Goal: Information Seeking & Learning: Check status

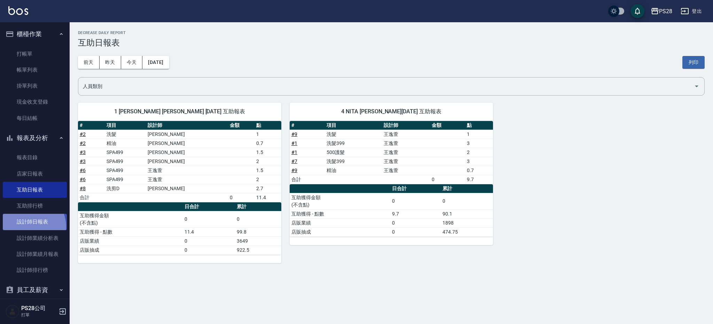
click at [29, 227] on link "設計師日報表" at bounding box center [35, 222] width 64 height 16
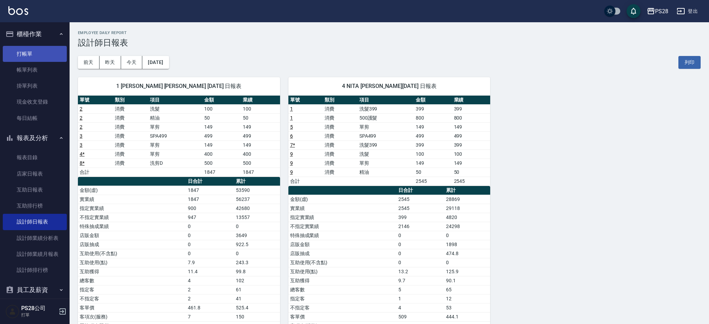
click at [37, 53] on link "打帳單" at bounding box center [35, 54] width 64 height 16
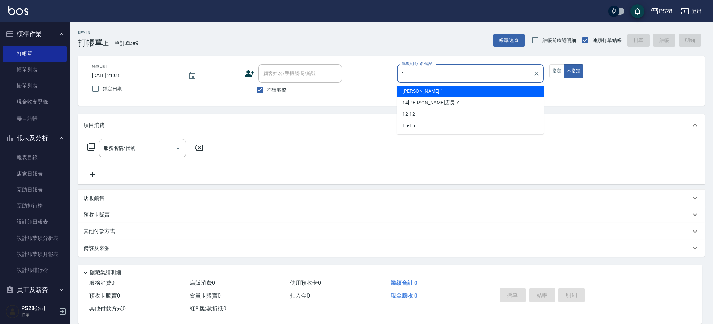
type input "[PERSON_NAME]-1"
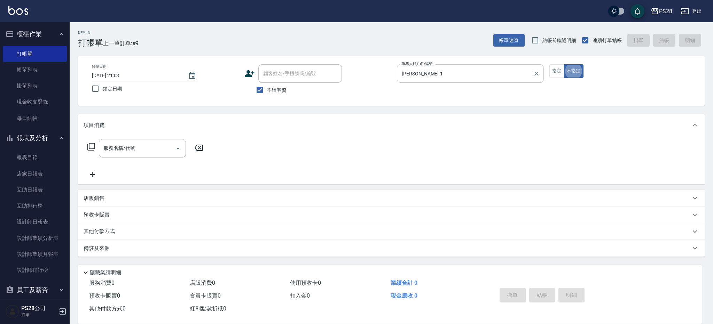
type button "false"
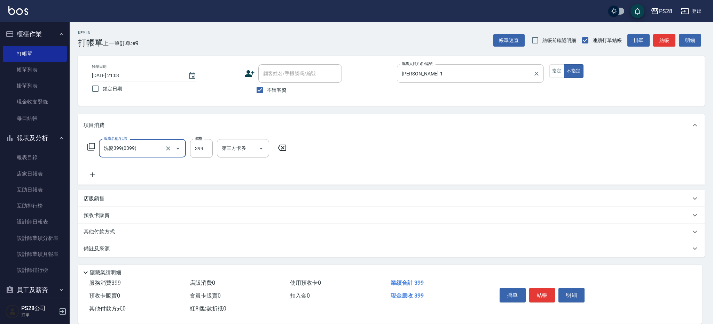
type input "洗髮399(0399)"
type input "[PERSON_NAME]-1"
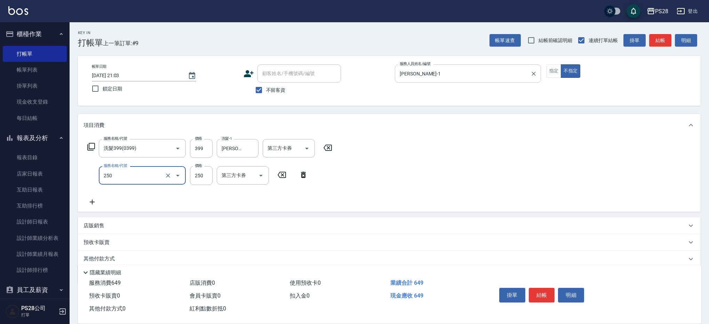
type input "單剪(250)"
type input "149"
click at [99, 228] on p "店販銷售" at bounding box center [94, 225] width 21 height 7
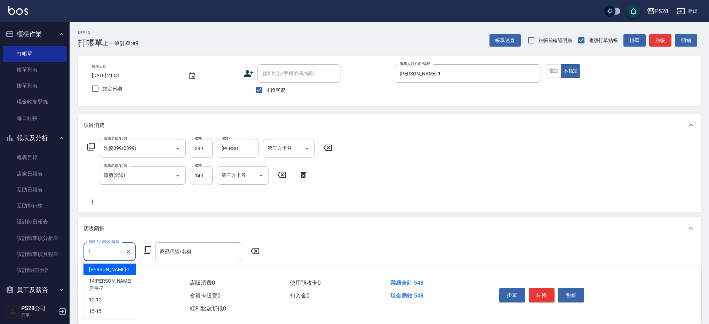
type input "[PERSON_NAME]-1"
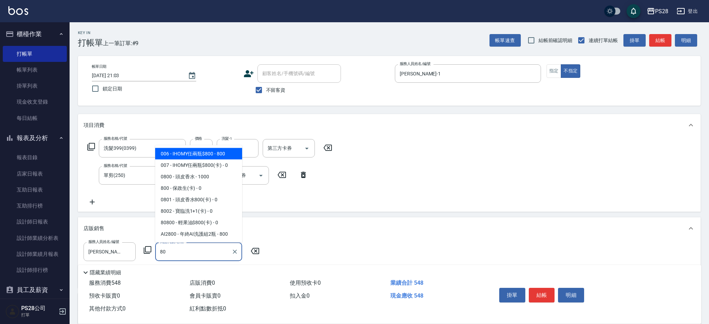
type input "8"
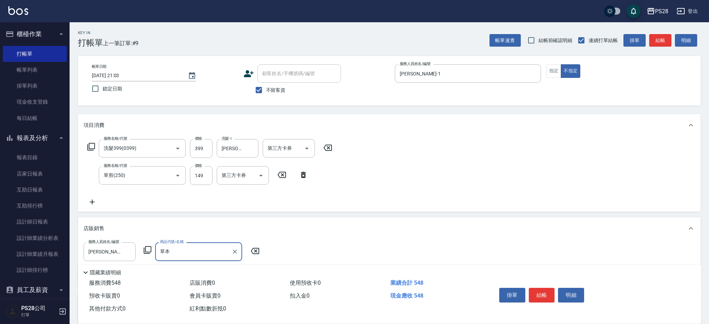
type input "草"
type input "ㄢ"
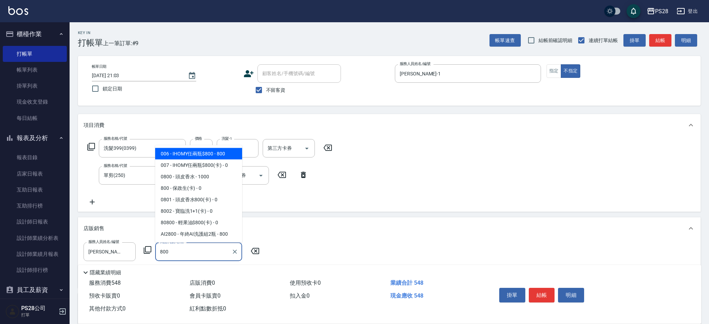
click at [230, 153] on span "006 - IHOMY任兩瓶$800 - 800" at bounding box center [198, 153] width 87 height 11
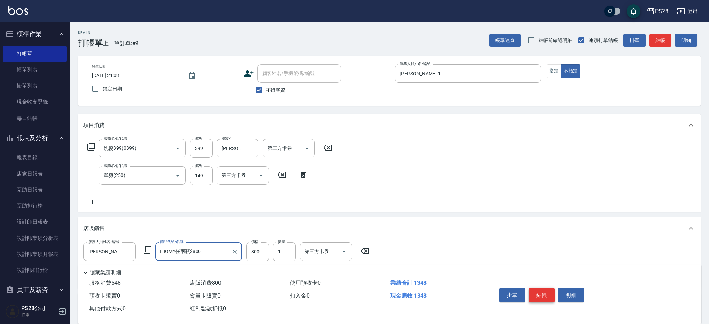
type input "IHOMY任兩瓶$800"
click at [549, 292] on button "結帳" at bounding box center [542, 295] width 26 height 15
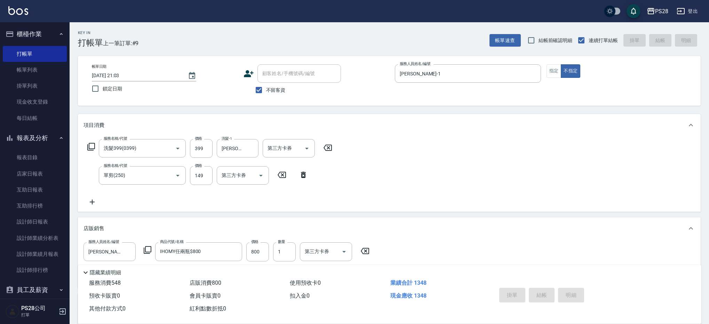
type input "[DATE] 21:10"
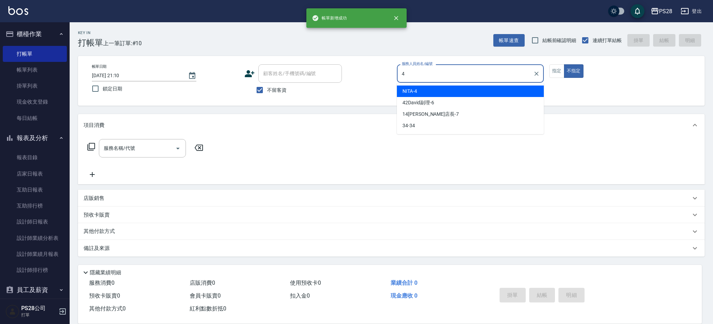
type input "NITA-4"
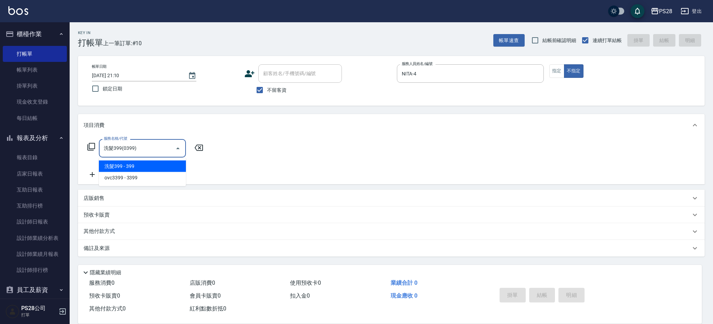
type input "洗髮399(0399)"
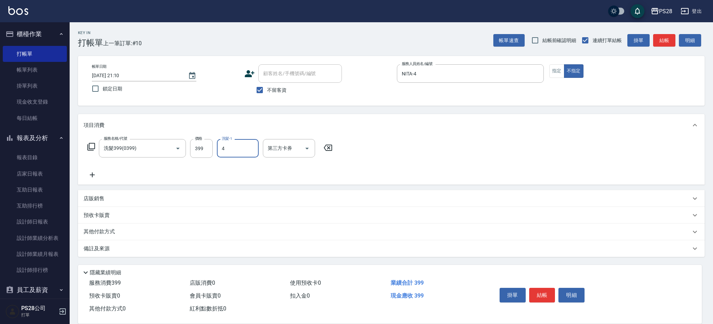
type input "NITA-4"
click at [547, 296] on button "結帳" at bounding box center [542, 295] width 26 height 15
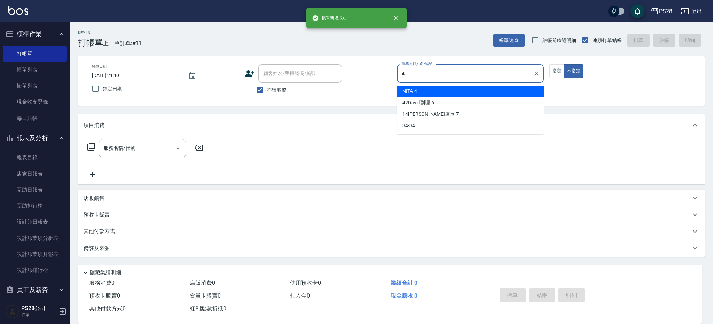
type input "NITA-4"
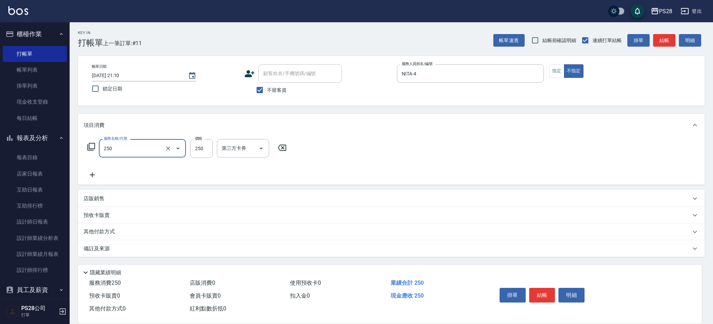
type input "單剪(250)"
type input "149"
click at [546, 295] on button "結帳" at bounding box center [542, 295] width 26 height 15
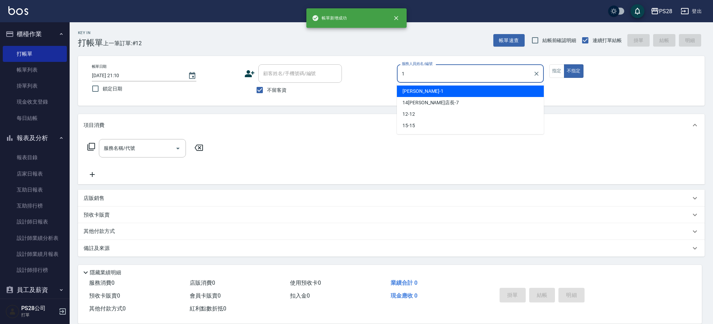
type input "[PERSON_NAME]-1"
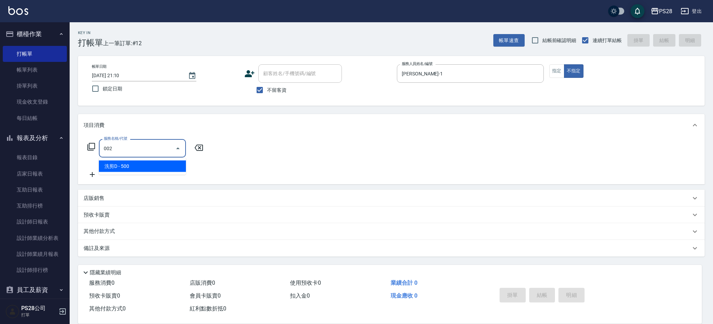
type input "洗剪D(002)"
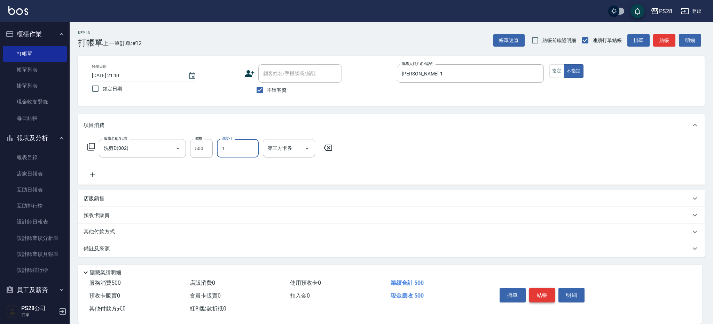
type input "[PERSON_NAME]-1"
click at [540, 298] on button "結帳" at bounding box center [542, 295] width 26 height 15
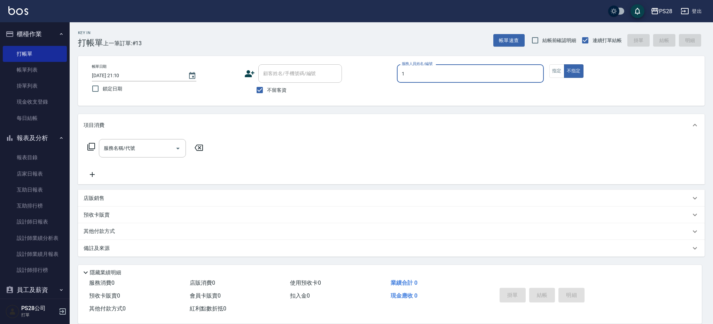
type input "[PERSON_NAME]-1"
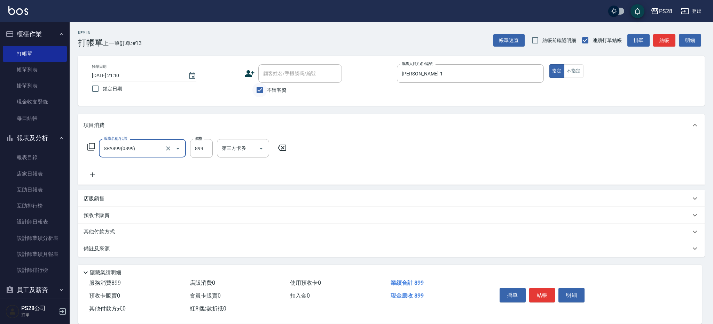
type input "SPA899(0899)"
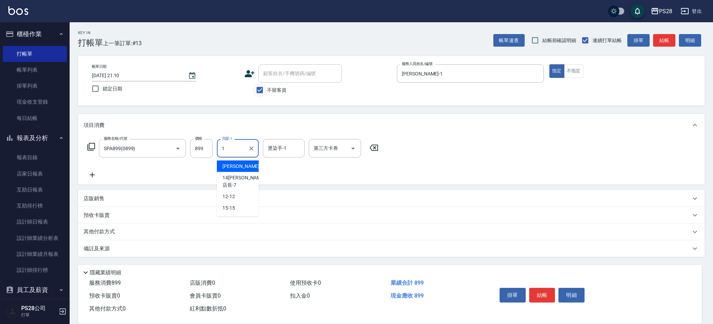
type input "[PERSON_NAME]-1"
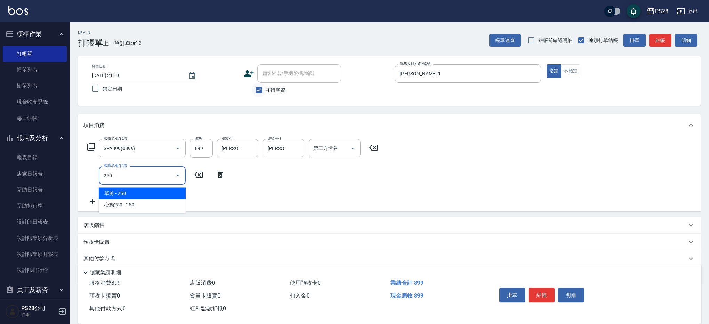
type input "單剪(250)"
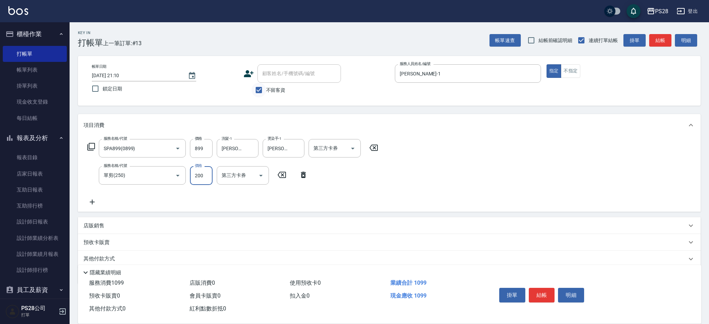
type input "200"
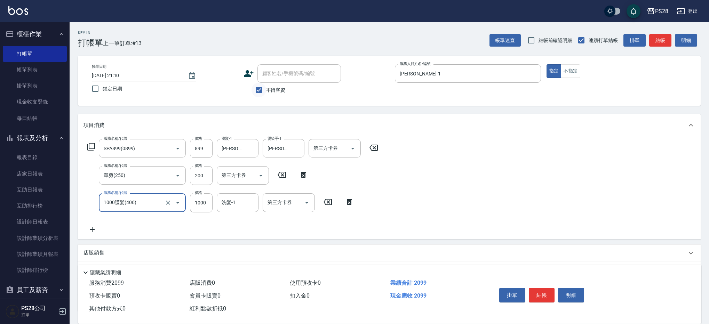
type input "1000護髮(406)"
type input "1200"
click at [208, 201] on input "1000" at bounding box center [201, 202] width 23 height 19
type input "1200"
type input "NITA-4"
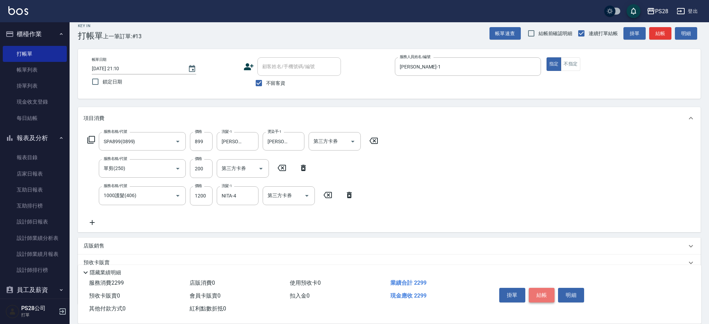
scroll to position [9, 0]
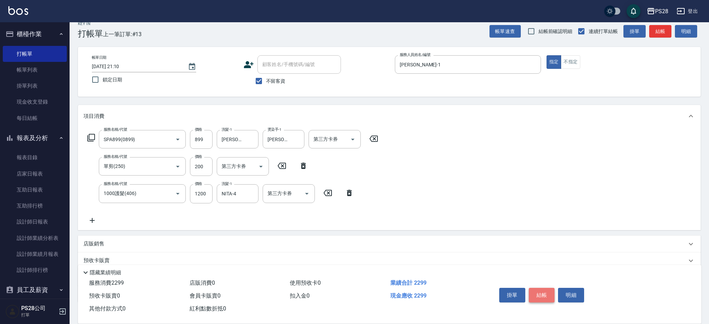
click at [544, 294] on button "結帳" at bounding box center [542, 295] width 26 height 15
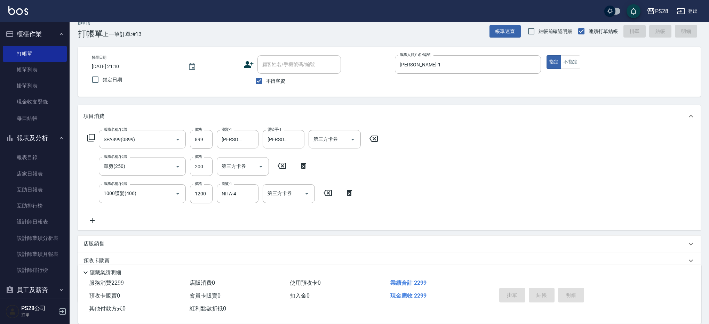
type input "[DATE] 21:12"
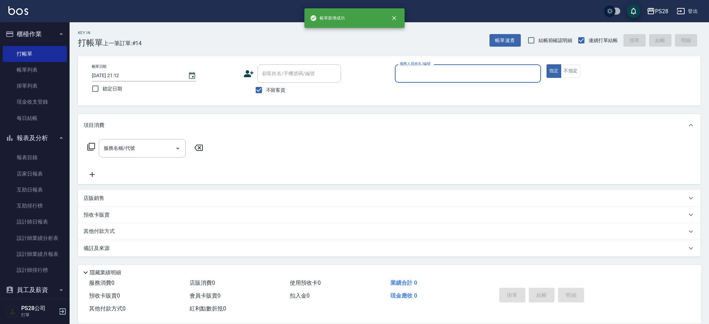
scroll to position [0, 0]
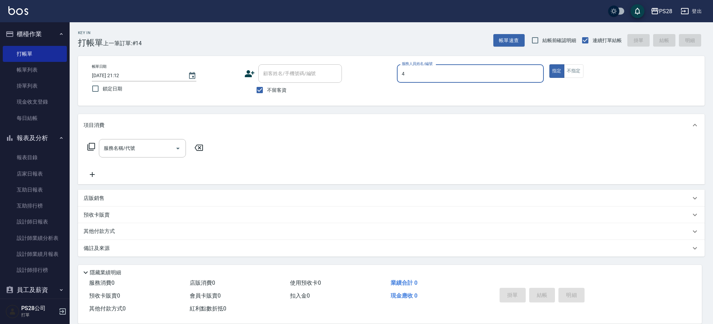
type input "4"
type button "true"
type input "NITA-4"
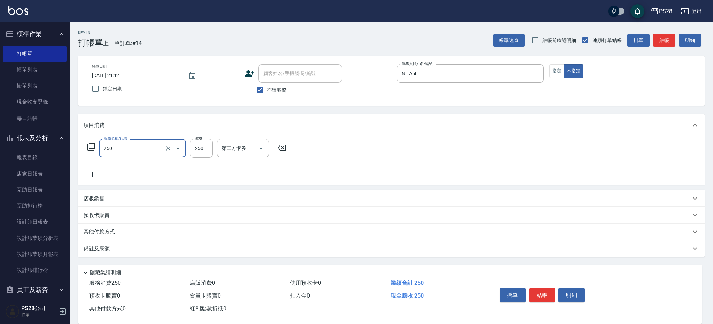
type input "單剪(250)"
type input "149"
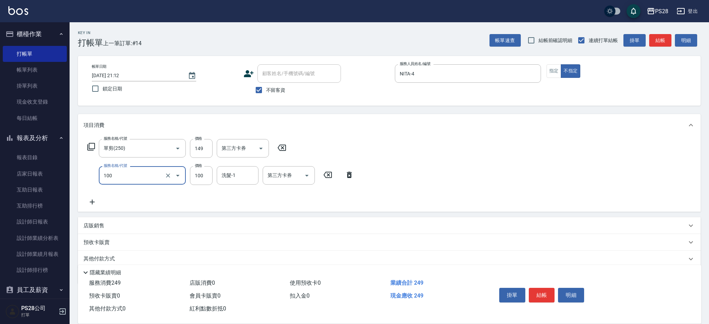
type input "洗髮(100)"
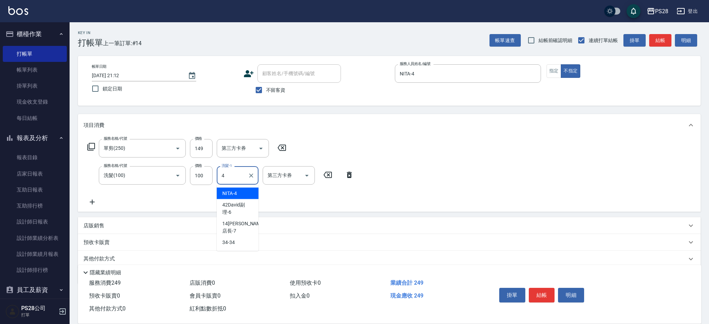
type input "NITA-4"
click at [546, 297] on button "結帳" at bounding box center [542, 295] width 26 height 15
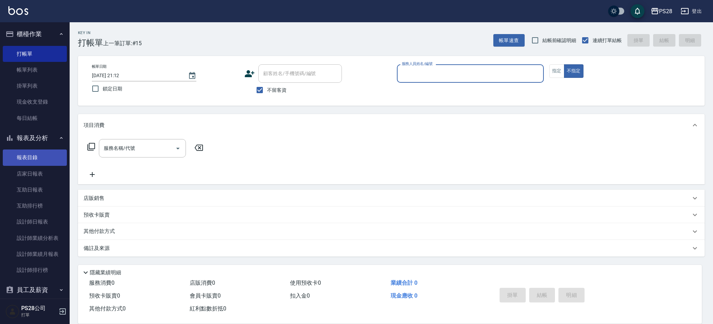
click at [34, 155] on link "報表目錄" at bounding box center [35, 158] width 64 height 16
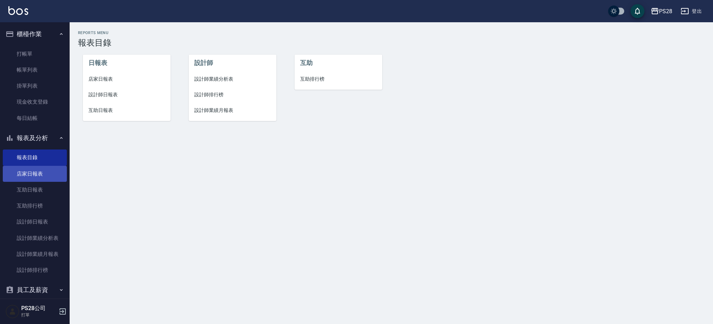
click at [26, 176] on link "店家日報表" at bounding box center [35, 174] width 64 height 16
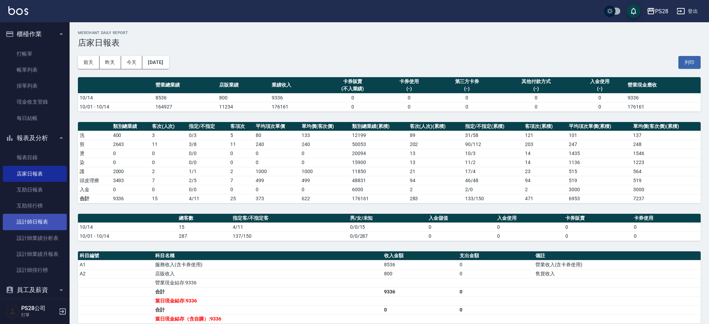
click at [36, 222] on link "設計師日報表" at bounding box center [35, 222] width 64 height 16
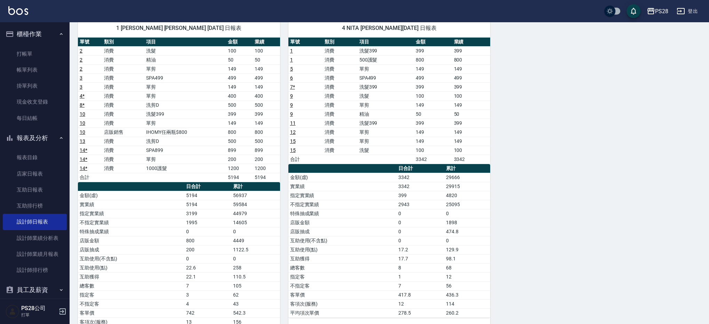
scroll to position [59, 0]
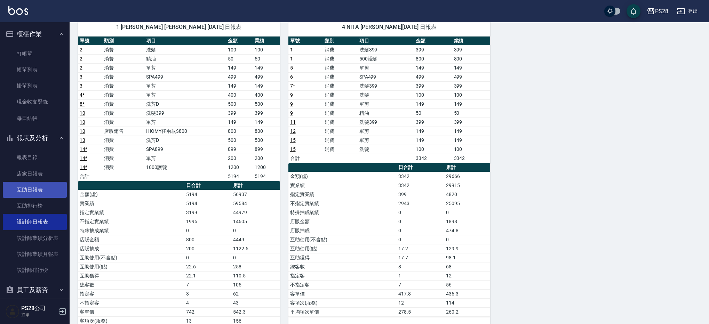
click at [33, 187] on link "互助日報表" at bounding box center [35, 190] width 64 height 16
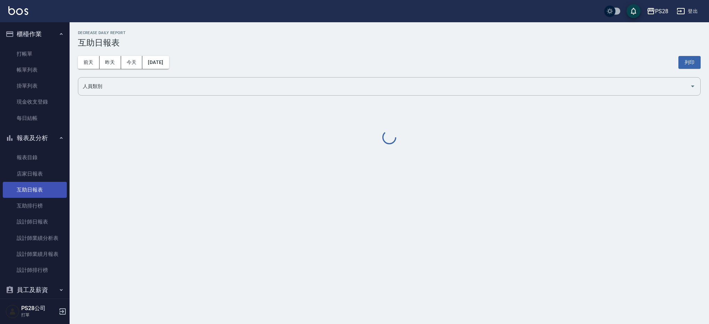
scroll to position [1, 0]
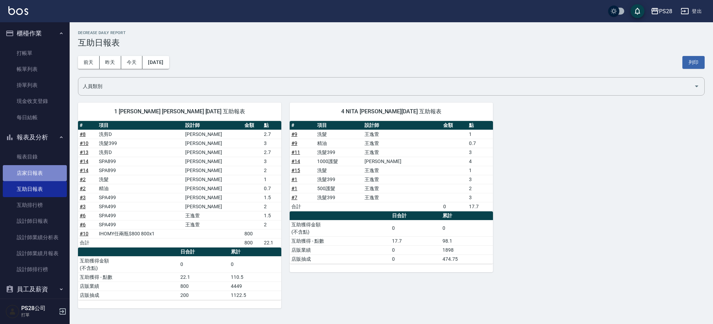
click at [45, 180] on link "店家日報表" at bounding box center [35, 173] width 64 height 16
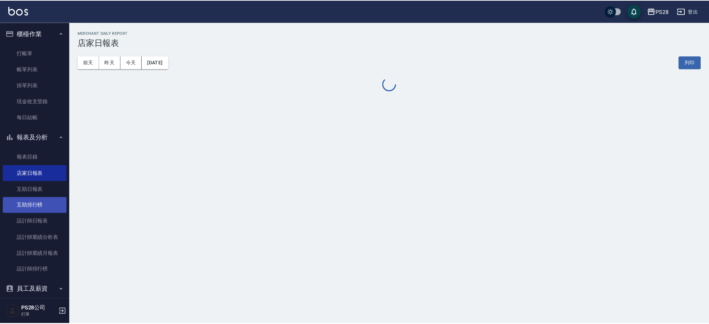
scroll to position [1, 0]
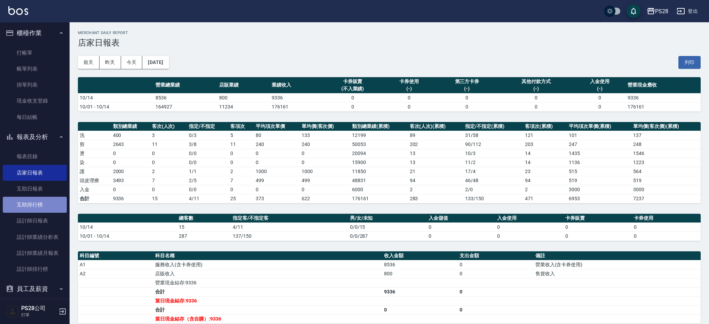
click at [36, 204] on link "互助排行榜" at bounding box center [35, 205] width 64 height 16
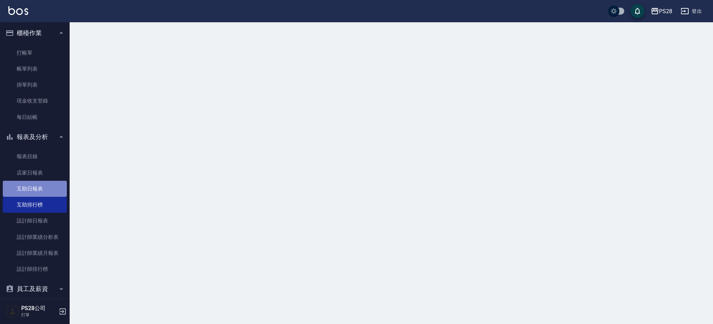
click at [35, 191] on link "互助日報表" at bounding box center [35, 189] width 64 height 16
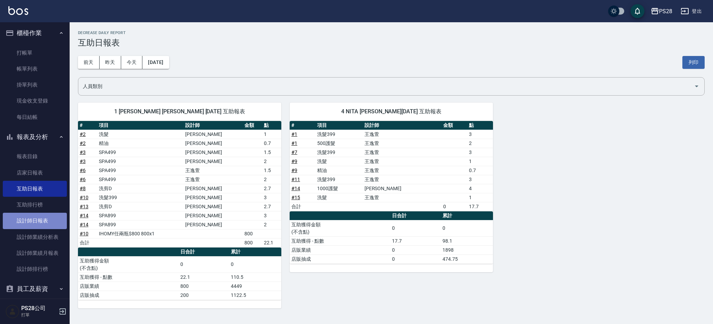
click at [35, 219] on link "設計師日報表" at bounding box center [35, 221] width 64 height 16
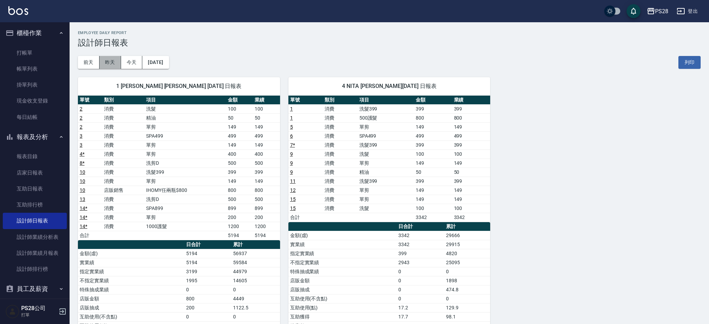
click at [117, 67] on button "昨天" at bounding box center [111, 62] width 22 height 13
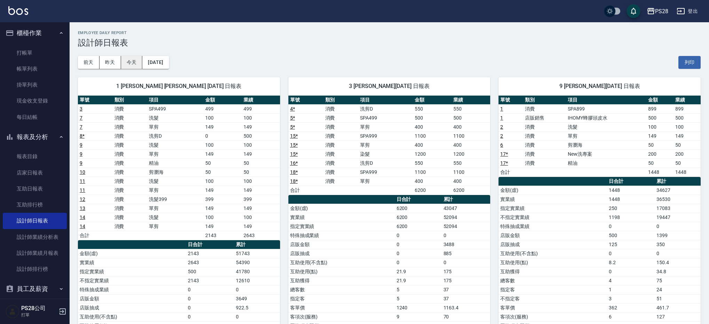
click at [127, 64] on button "今天" at bounding box center [132, 62] width 22 height 13
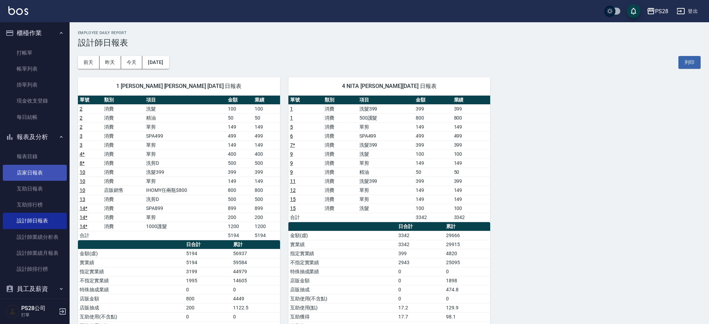
click at [36, 177] on link "店家日報表" at bounding box center [35, 173] width 64 height 16
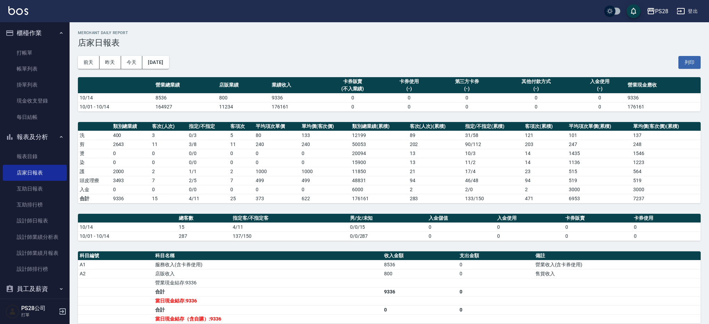
scroll to position [1, 0]
click at [45, 70] on link "帳單列表" at bounding box center [35, 69] width 64 height 16
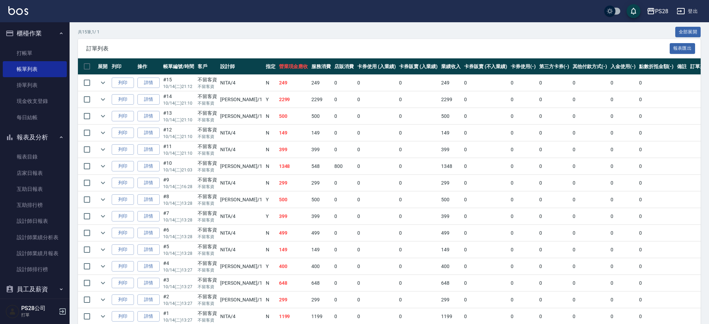
scroll to position [163, 0]
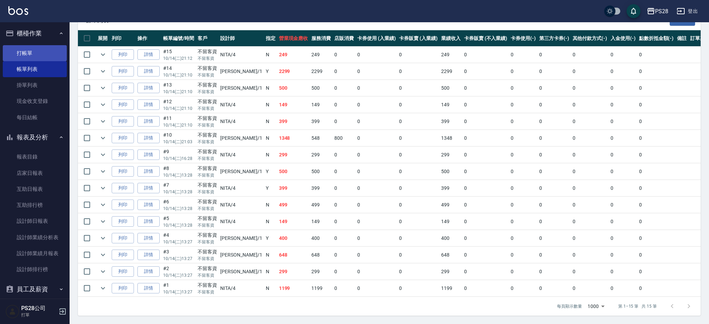
click at [37, 54] on link "打帳單" at bounding box center [35, 53] width 64 height 16
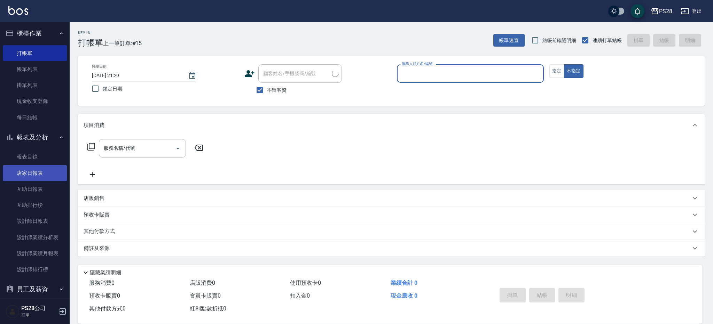
click at [41, 171] on link "店家日報表" at bounding box center [35, 173] width 64 height 16
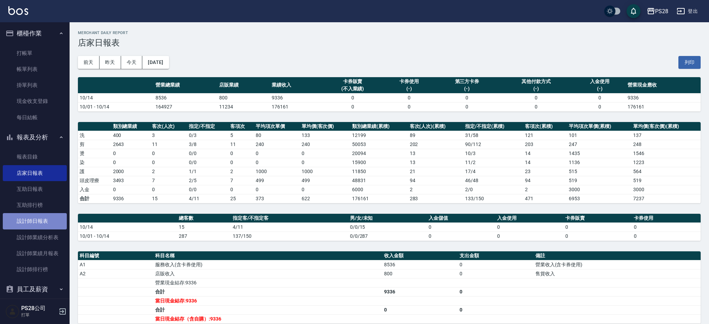
click at [38, 221] on link "設計師日報表" at bounding box center [35, 221] width 64 height 16
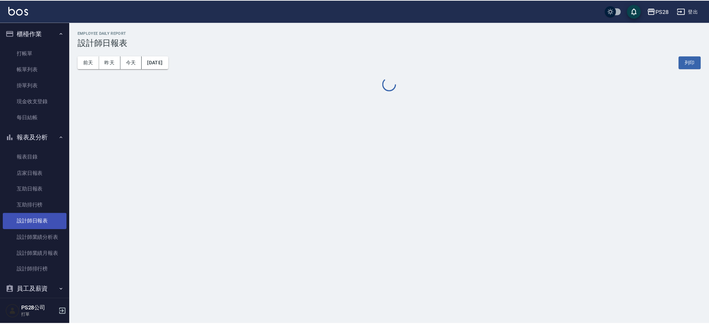
scroll to position [1, 0]
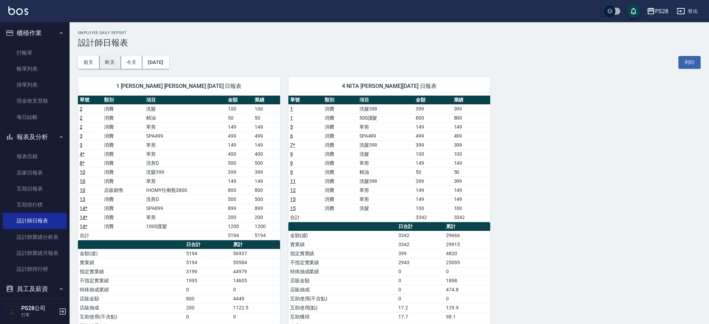
click at [118, 63] on button "昨天" at bounding box center [111, 62] width 22 height 13
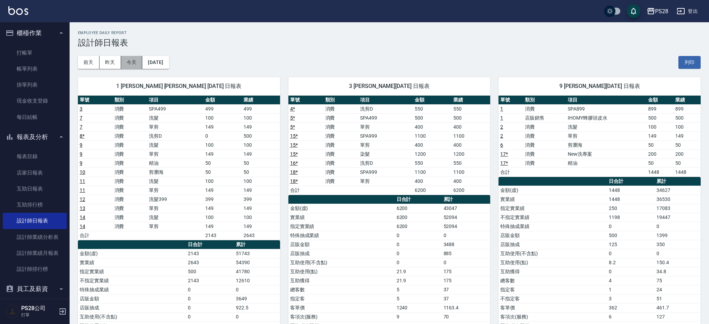
click at [133, 63] on button "今天" at bounding box center [132, 62] width 22 height 13
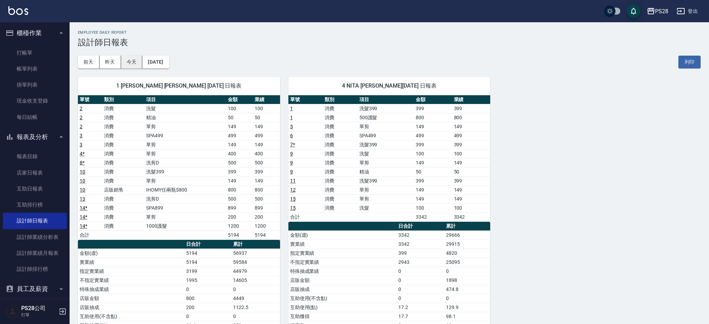
click at [138, 66] on button "今天" at bounding box center [132, 62] width 22 height 13
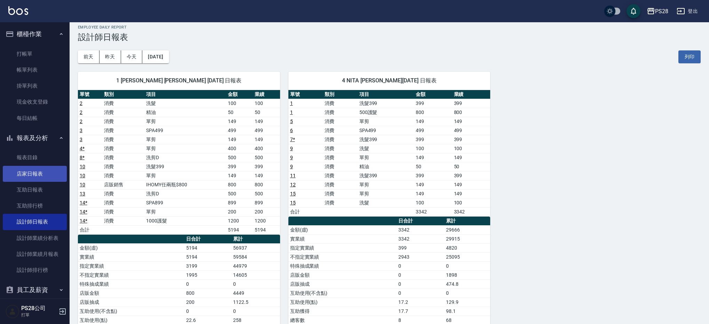
click at [27, 171] on link "店家日報表" at bounding box center [35, 174] width 64 height 16
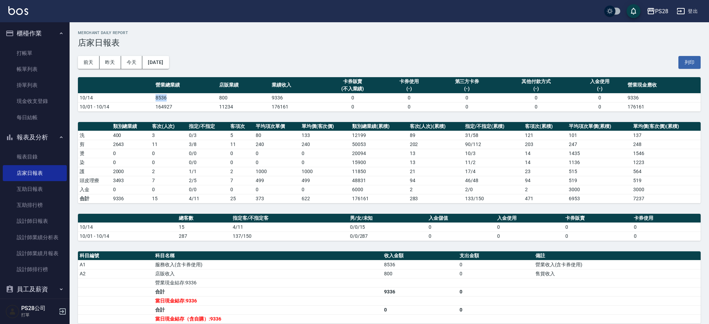
drag, startPoint x: 150, startPoint y: 94, endPoint x: 190, endPoint y: 97, distance: 40.1
click at [190, 97] on tr "10/14 8536 800 9336 0 0 0 0 0 9336" at bounding box center [389, 97] width 623 height 9
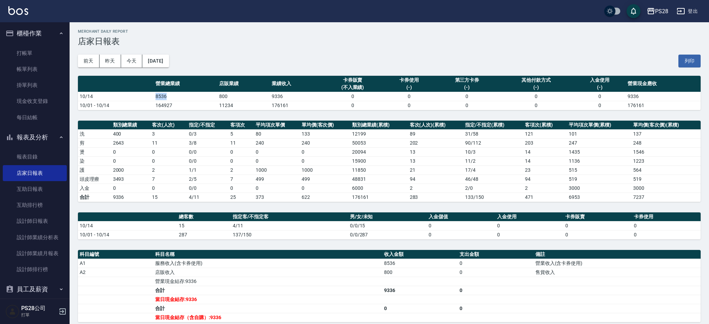
scroll to position [1, 0]
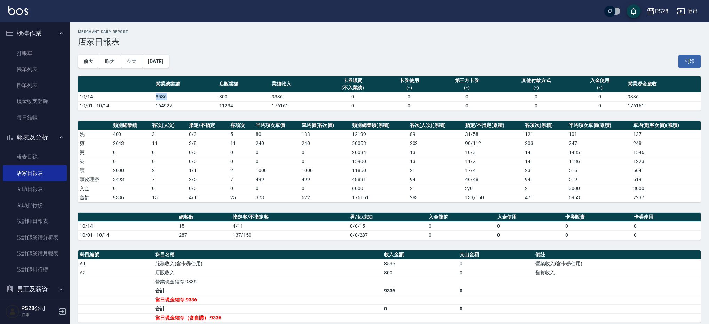
click at [189, 97] on td "8536" at bounding box center [186, 96] width 64 height 9
drag, startPoint x: 154, startPoint y: 94, endPoint x: 149, endPoint y: 94, distance: 5.2
click at [154, 94] on td "8536" at bounding box center [186, 96] width 64 height 9
click at [149, 94] on td "10/14" at bounding box center [116, 96] width 76 height 9
drag, startPoint x: 148, startPoint y: 95, endPoint x: 203, endPoint y: 94, distance: 55.3
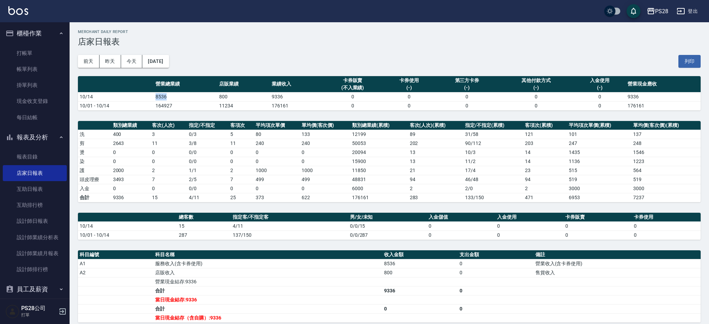
click at [203, 94] on tr "10/14 8536 800 9336 0 0 0 0 0 9336" at bounding box center [389, 96] width 623 height 9
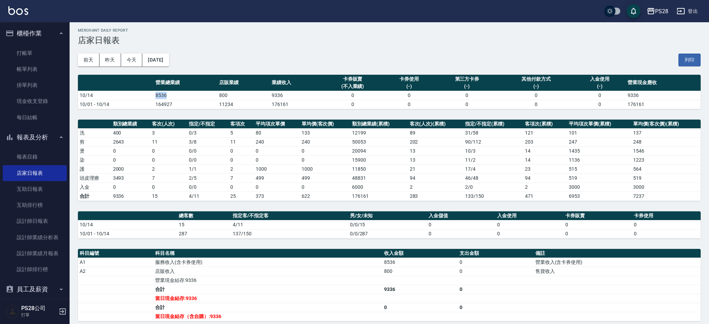
drag, startPoint x: 199, startPoint y: 94, endPoint x: 188, endPoint y: 95, distance: 11.2
click at [199, 94] on td "8536" at bounding box center [186, 95] width 64 height 9
drag, startPoint x: 179, startPoint y: 95, endPoint x: 150, endPoint y: 93, distance: 28.9
click at [151, 93] on tr "10/14 8536 800 9336 0 0 0 0 0 9336" at bounding box center [389, 95] width 623 height 9
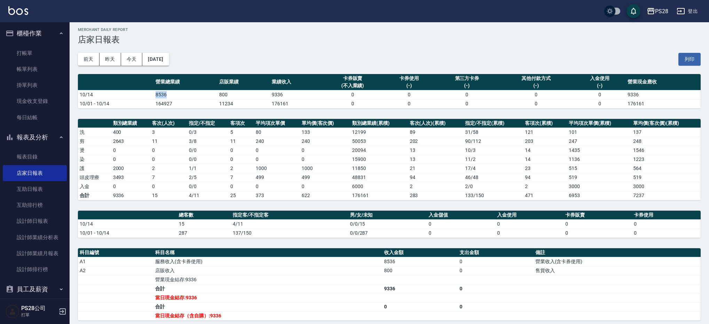
click at [150, 93] on td "10/14" at bounding box center [116, 94] width 76 height 9
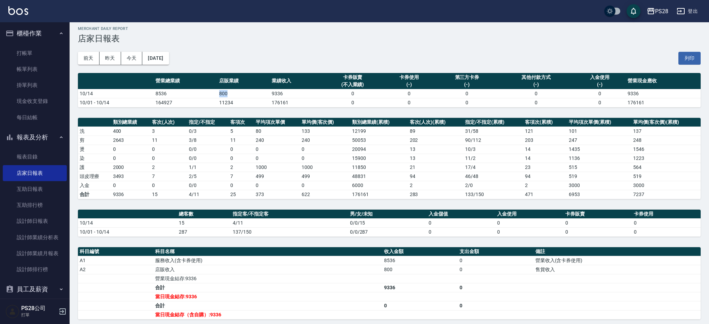
drag, startPoint x: 211, startPoint y: 94, endPoint x: 242, endPoint y: 94, distance: 30.6
click at [242, 94] on tr "10/14 8536 800 9336 0 0 0 0 0 9336" at bounding box center [389, 93] width 623 height 9
click at [242, 94] on td "800" at bounding box center [243, 93] width 53 height 9
click at [234, 94] on td "800" at bounding box center [243, 93] width 53 height 9
drag, startPoint x: 171, startPoint y: 219, endPoint x: 200, endPoint y: 218, distance: 29.9
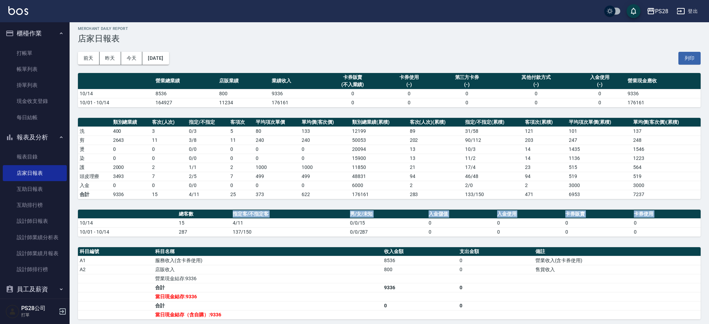
click at [195, 218] on table "總客數 指定客/不指定客 男/女/未知 入金儲值 入金使用 卡券販賣 卡券使用 10/14 15 4/11 0/0/15 0 0 0 0 10/01 - 10…" at bounding box center [389, 223] width 623 height 27
drag, startPoint x: 249, startPoint y: 222, endPoint x: 232, endPoint y: 221, distance: 16.7
click at [234, 221] on td "4/11" at bounding box center [289, 223] width 117 height 9
click at [231, 221] on td "4/11" at bounding box center [289, 223] width 117 height 9
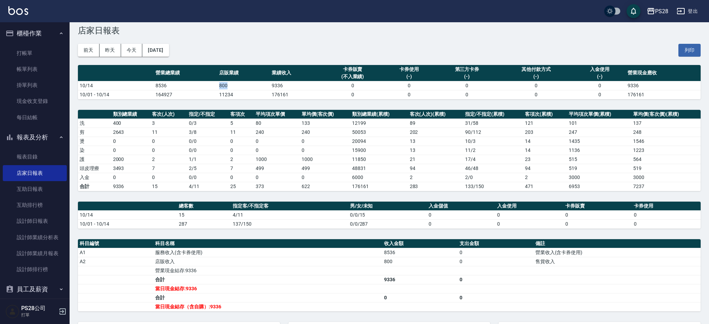
drag, startPoint x: 212, startPoint y: 88, endPoint x: 250, endPoint y: 86, distance: 38.0
click at [250, 86] on tr "10/14 8536 800 9336 0 0 0 0 0 9336" at bounding box center [389, 85] width 623 height 9
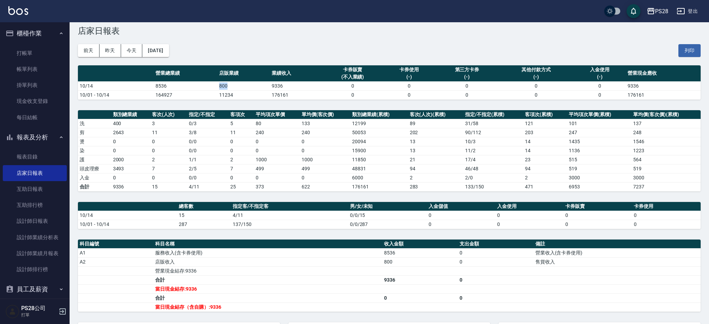
click at [250, 86] on td "800" at bounding box center [243, 85] width 53 height 9
click at [208, 85] on td "8536" at bounding box center [186, 85] width 64 height 9
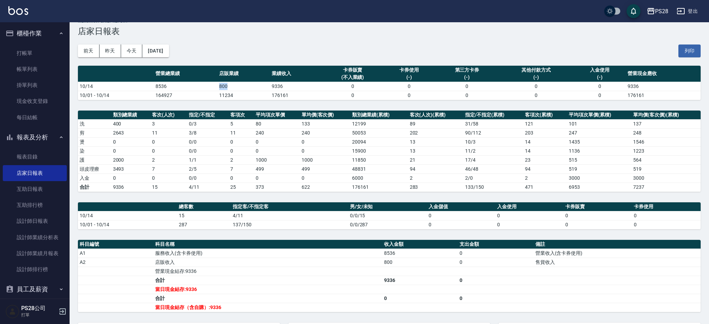
scroll to position [10, 0]
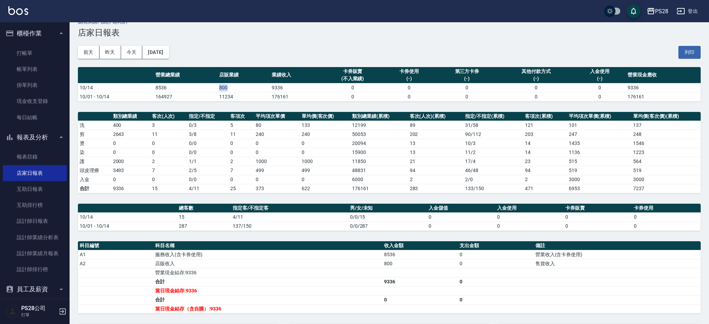
drag, startPoint x: 208, startPoint y: 85, endPoint x: 245, endPoint y: 84, distance: 36.5
click at [245, 84] on tr "10/14 8536 800 9336 0 0 0 0 0 9336" at bounding box center [389, 87] width 623 height 9
click at [245, 84] on td "800" at bounding box center [243, 87] width 53 height 9
drag, startPoint x: 145, startPoint y: 170, endPoint x: 197, endPoint y: 165, distance: 51.8
click at [197, 165] on tbody "洗 400 3 0 / 3 5 80 133 12199 89 31 / 58 121 101 137 剪 2643 11 3 / 8 11 240 240 …" at bounding box center [389, 157] width 623 height 72
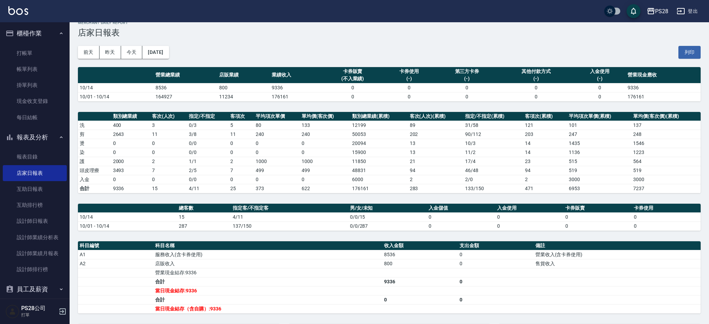
drag, startPoint x: 193, startPoint y: 169, endPoint x: 183, endPoint y: 176, distance: 12.5
click at [193, 169] on td "2 / 5" at bounding box center [207, 170] width 41 height 9
drag, startPoint x: 144, startPoint y: 178, endPoint x: 171, endPoint y: 177, distance: 26.8
click at [171, 177] on tr "入金 0 0 0 / 0 0 0 0 6000 2 2 / 0 2 3000 3000" at bounding box center [389, 179] width 623 height 9
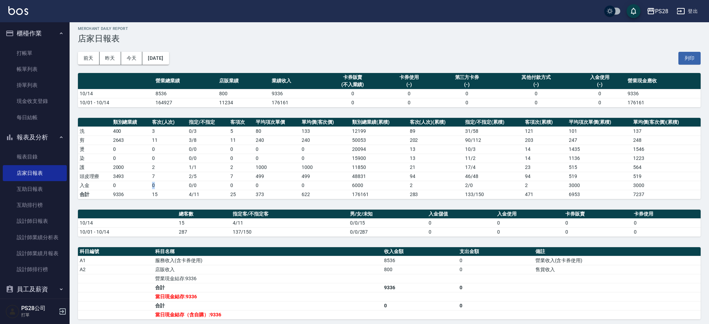
scroll to position [0, 0]
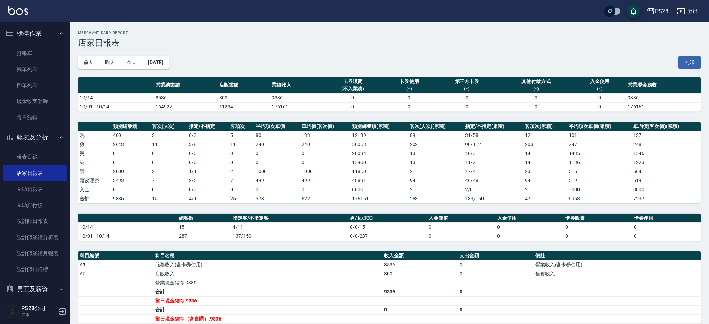
click at [251, 47] on h3 "店家日報表" at bounding box center [389, 43] width 623 height 10
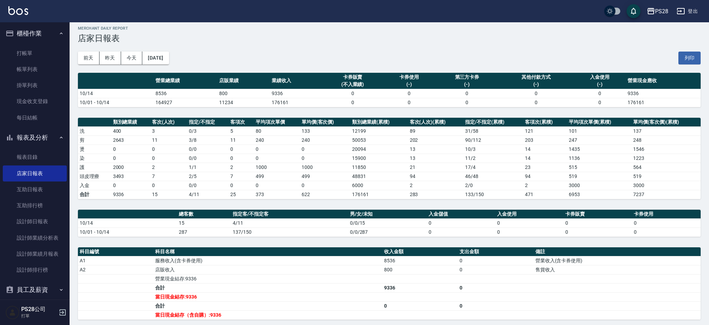
scroll to position [2, 0]
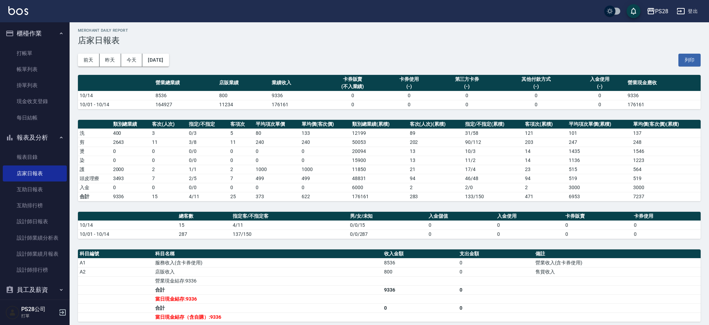
click at [695, 9] on button "登出" at bounding box center [687, 11] width 27 height 13
